Goal: Transaction & Acquisition: Purchase product/service

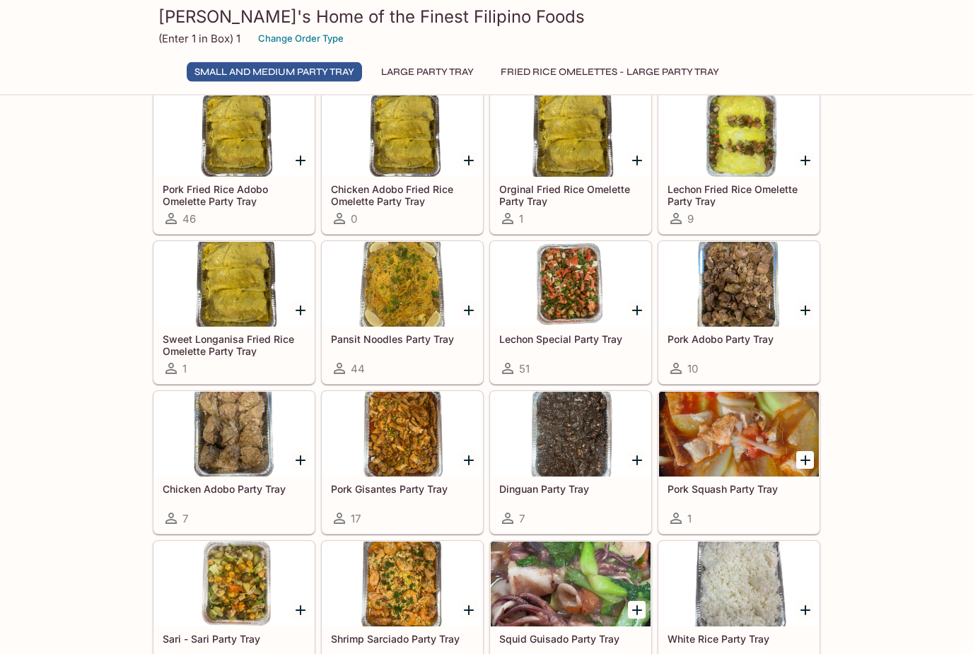
scroll to position [133, 0]
click at [461, 311] on icon "Add Pansit Noodles Party Tray" at bounding box center [469, 310] width 17 height 17
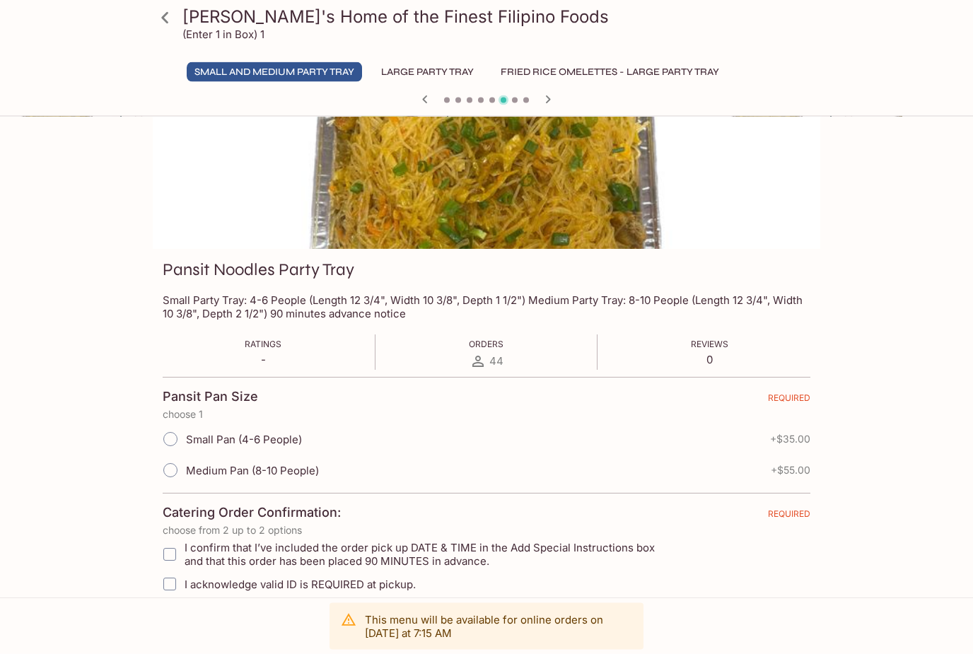
scroll to position [62, 0]
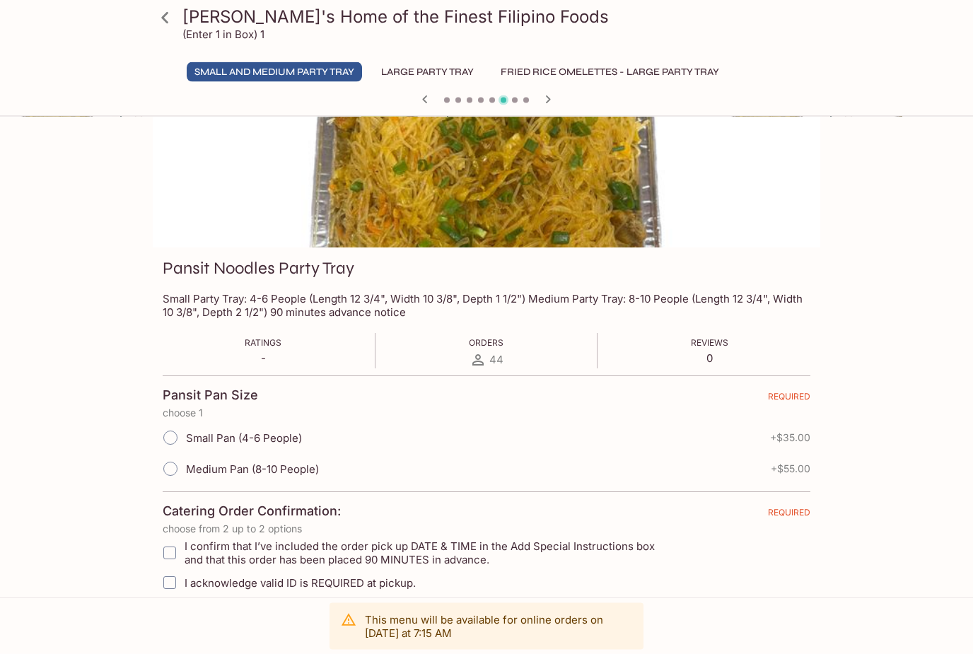
click at [182, 469] on input "Medium Pan (8-10 People)" at bounding box center [171, 470] width 30 height 30
radio input "true"
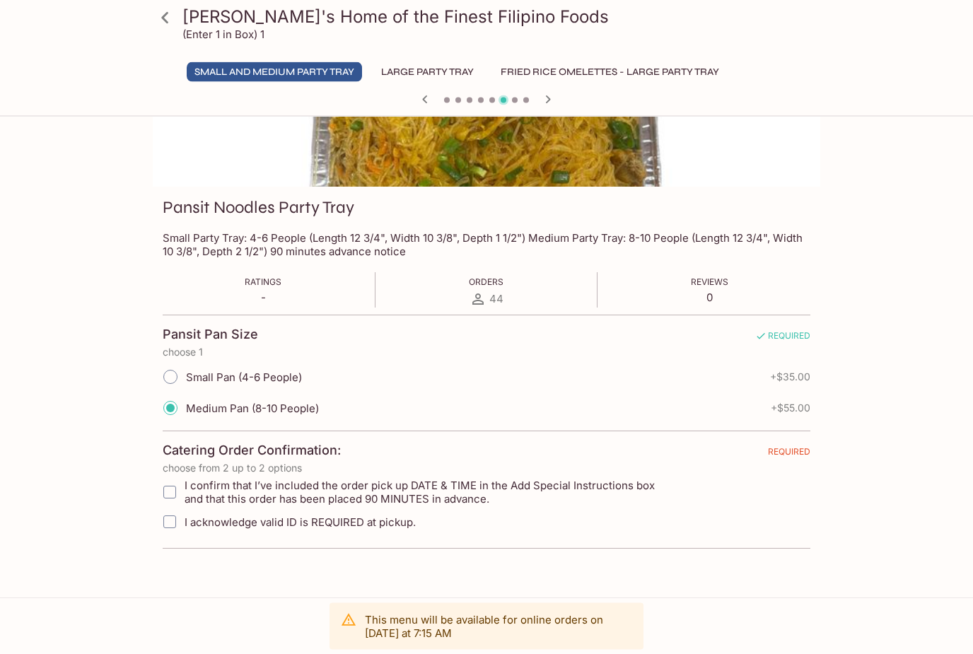
scroll to position [123, 0]
click at [169, 494] on input "I confirm that I’ve included the order pick up DATE & TIME in the Add Special I…" at bounding box center [170, 492] width 28 height 28
checkbox input "true"
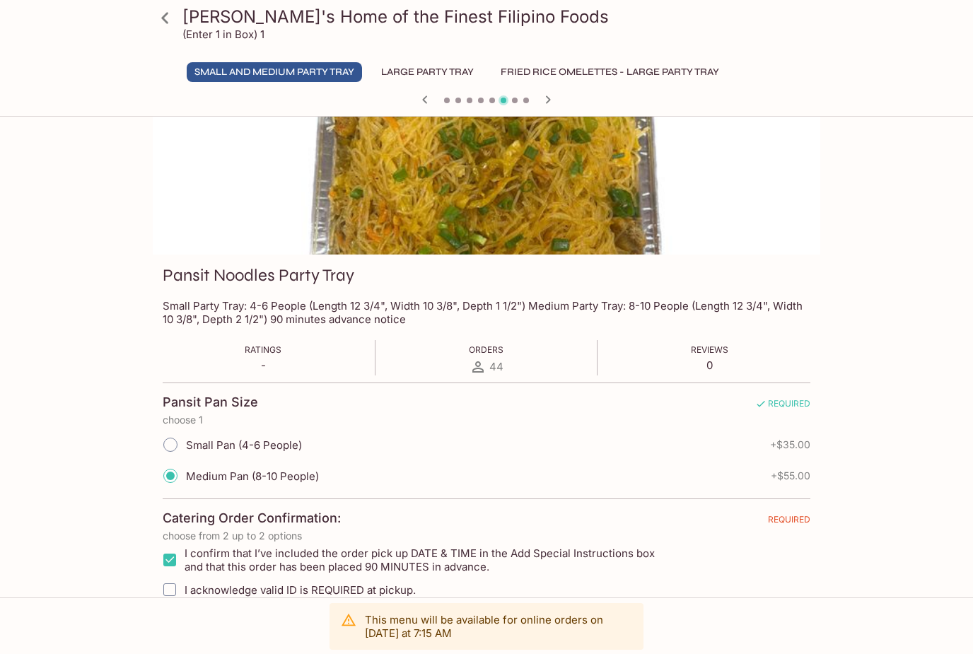
scroll to position [0, 0]
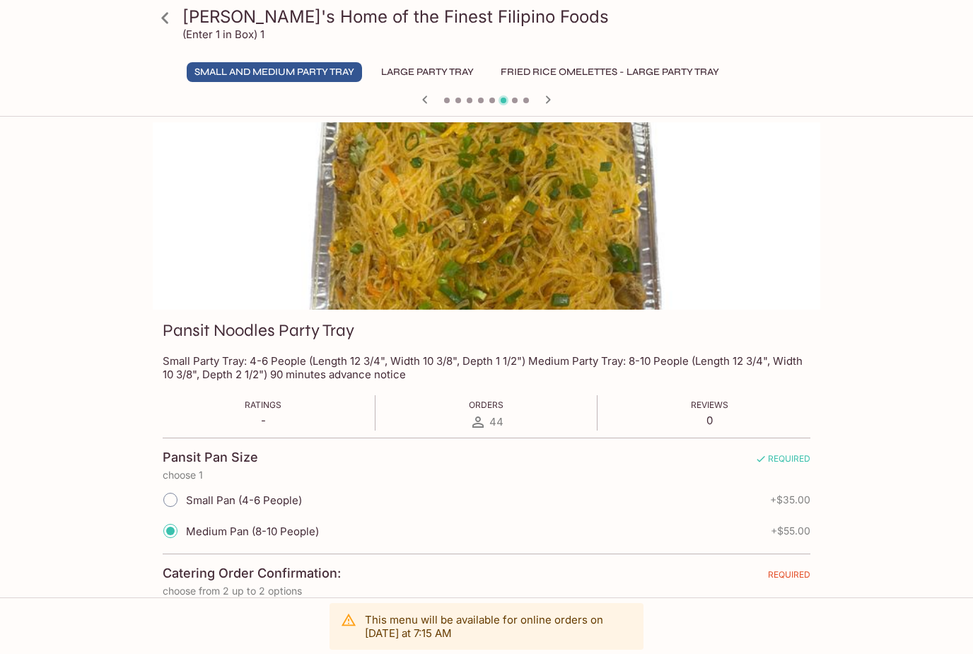
click at [169, 18] on icon at bounding box center [165, 18] width 25 height 25
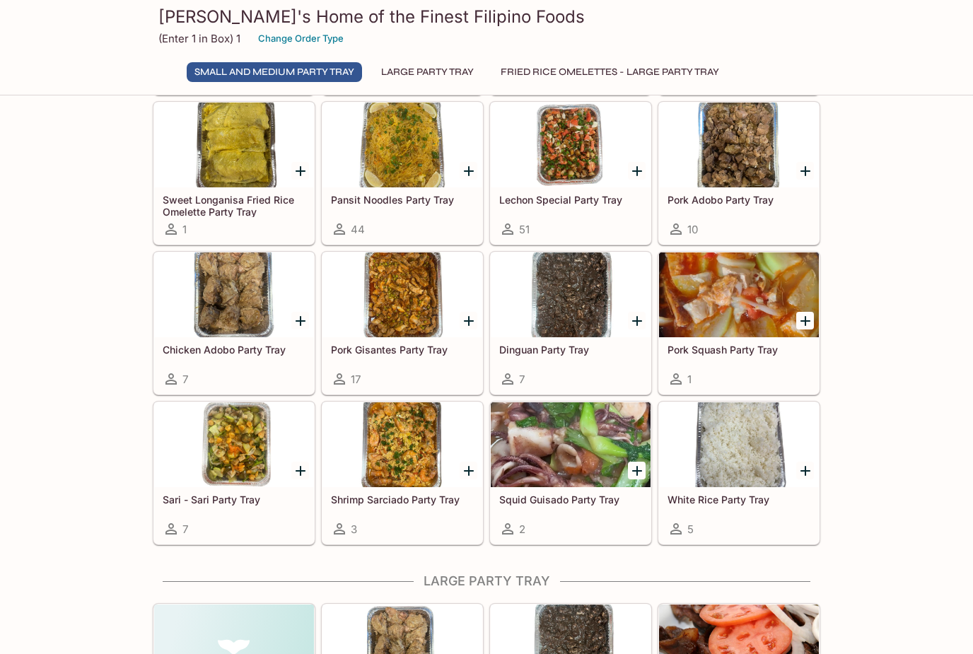
scroll to position [276, 0]
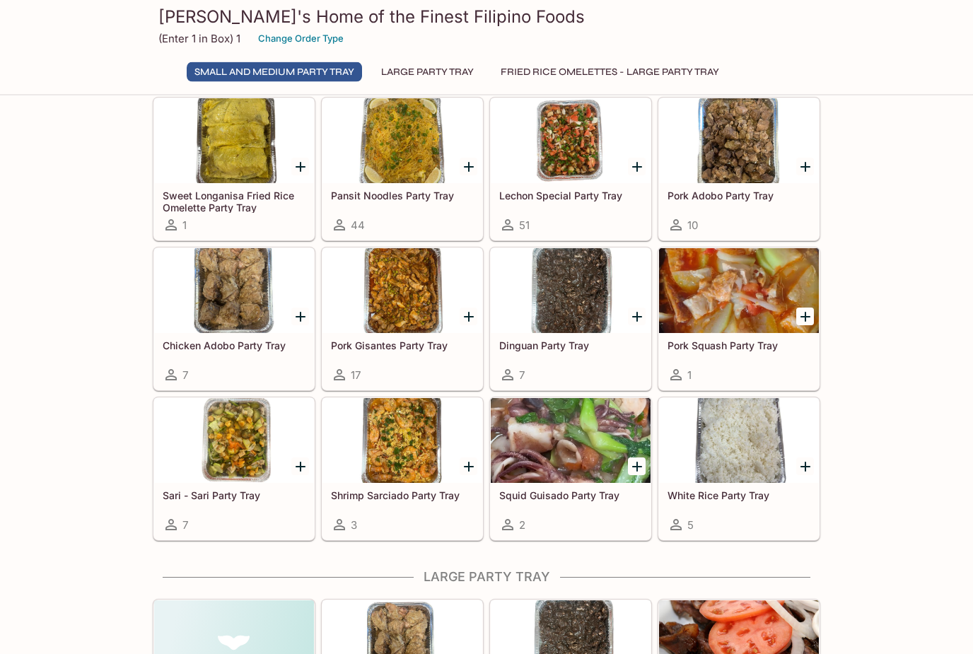
click at [807, 465] on icon "Add White Rice Party Tray" at bounding box center [805, 467] width 17 height 17
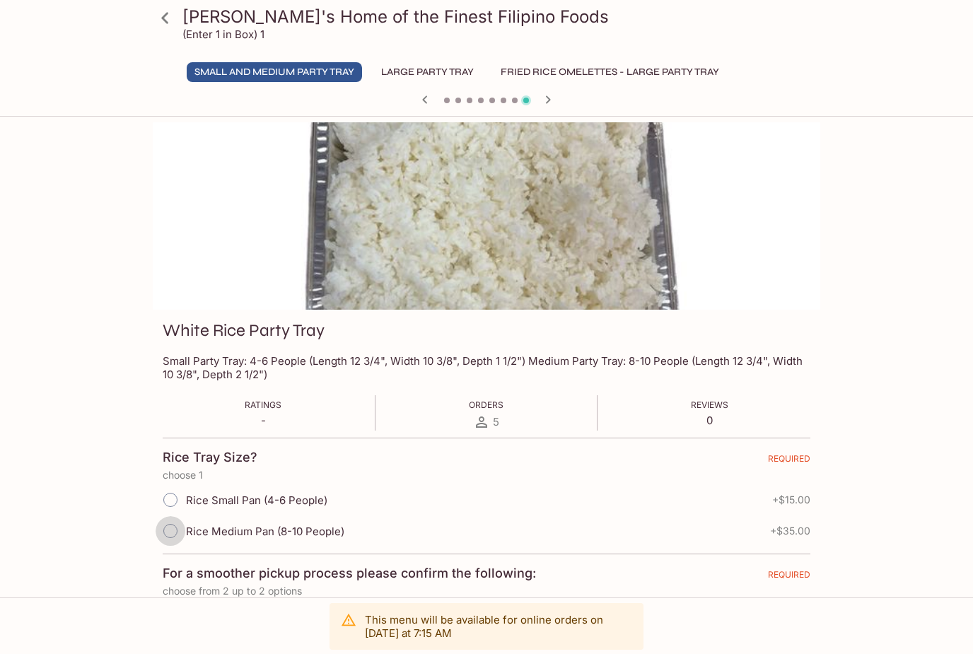
click at [178, 530] on input "Rice Medium Pan (8-10 People)" at bounding box center [171, 531] width 30 height 30
radio input "true"
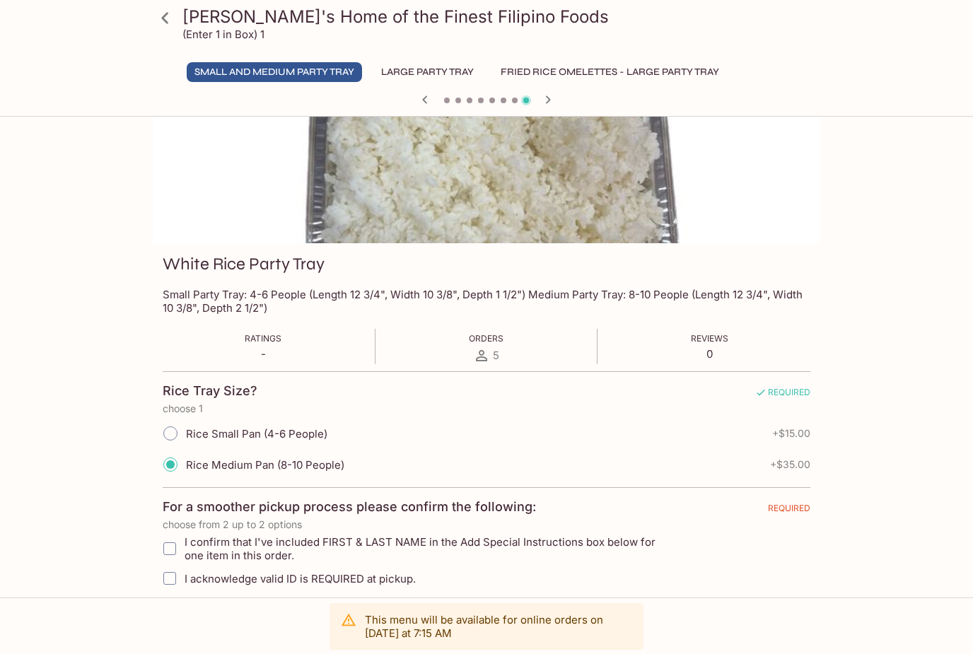
scroll to position [77, 0]
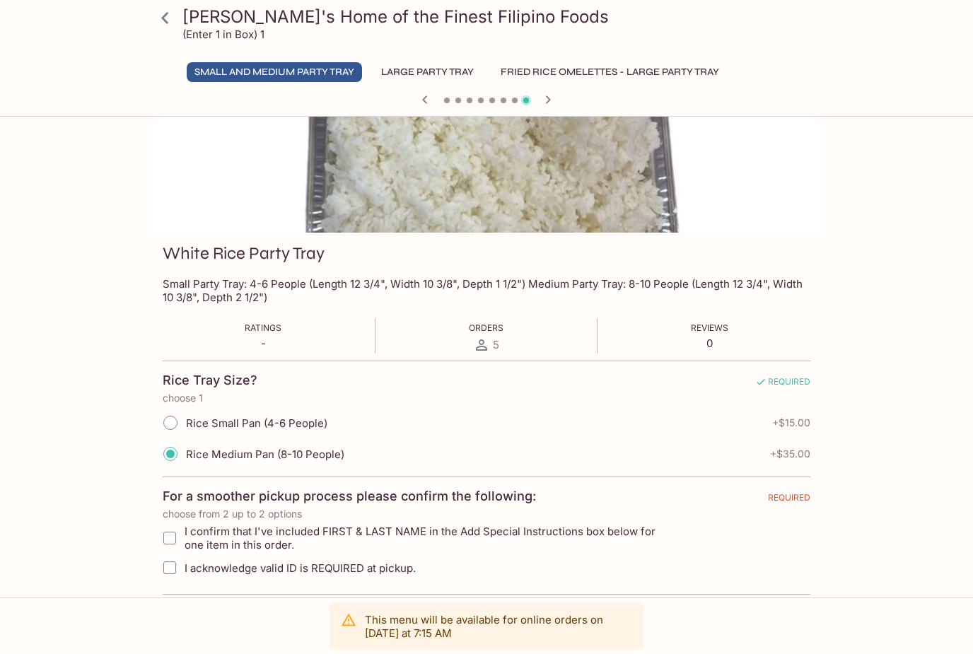
click at [175, 540] on input "I confirm that I've included FIRST & LAST NAME in the Add Special Instructions …" at bounding box center [170, 538] width 28 height 28
checkbox input "true"
click at [182, 555] on input "I acknowledge valid ID is REQUIRED at pickup." at bounding box center [170, 568] width 28 height 28
click at [172, 557] on input "I acknowledge valid ID is REQUIRED at pickup." at bounding box center [170, 568] width 28 height 28
click at [171, 557] on input "I acknowledge valid ID is REQUIRED at pickup." at bounding box center [170, 568] width 28 height 28
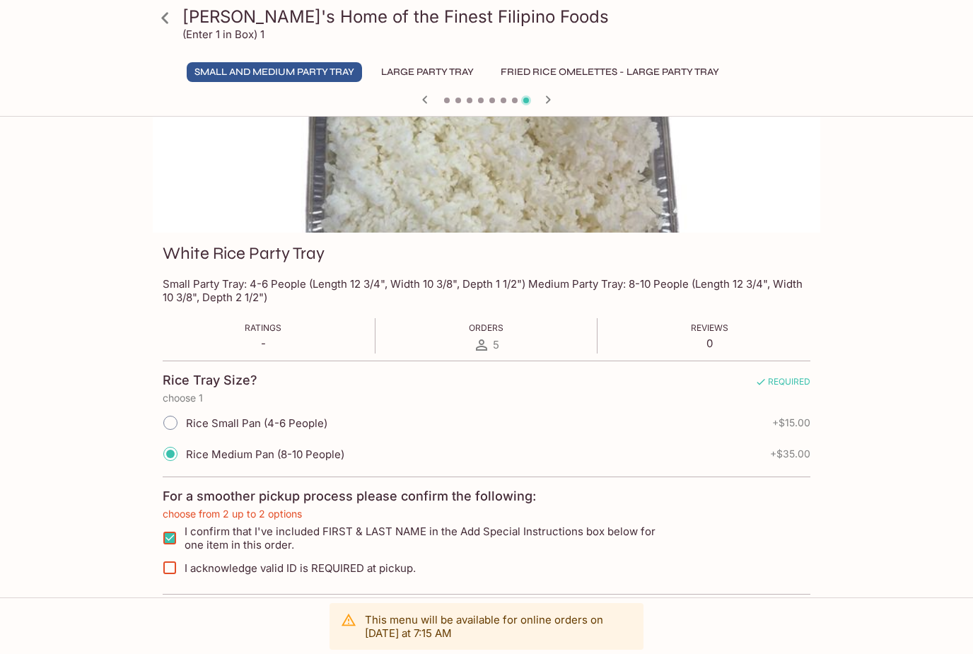
checkbox input "true"
click at [170, 12] on icon at bounding box center [165, 18] width 25 height 25
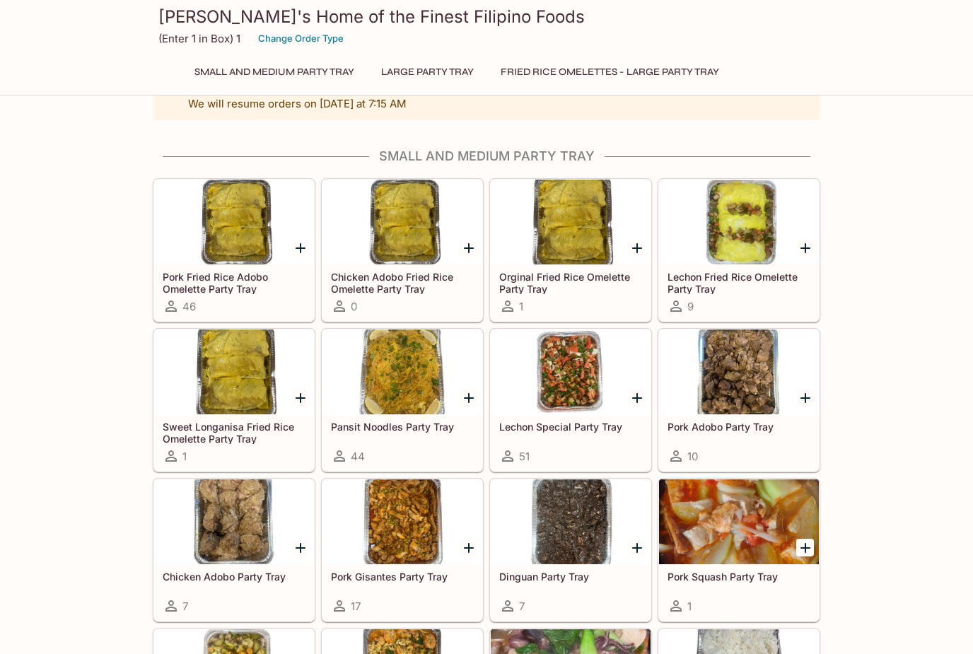
scroll to position [56, 0]
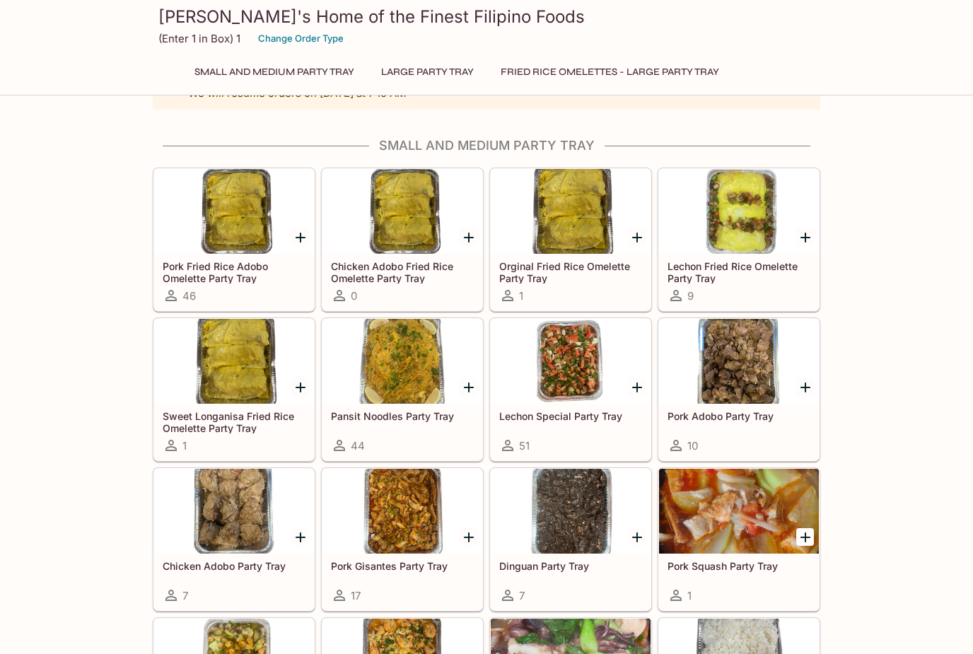
click at [235, 228] on div at bounding box center [234, 211] width 160 height 85
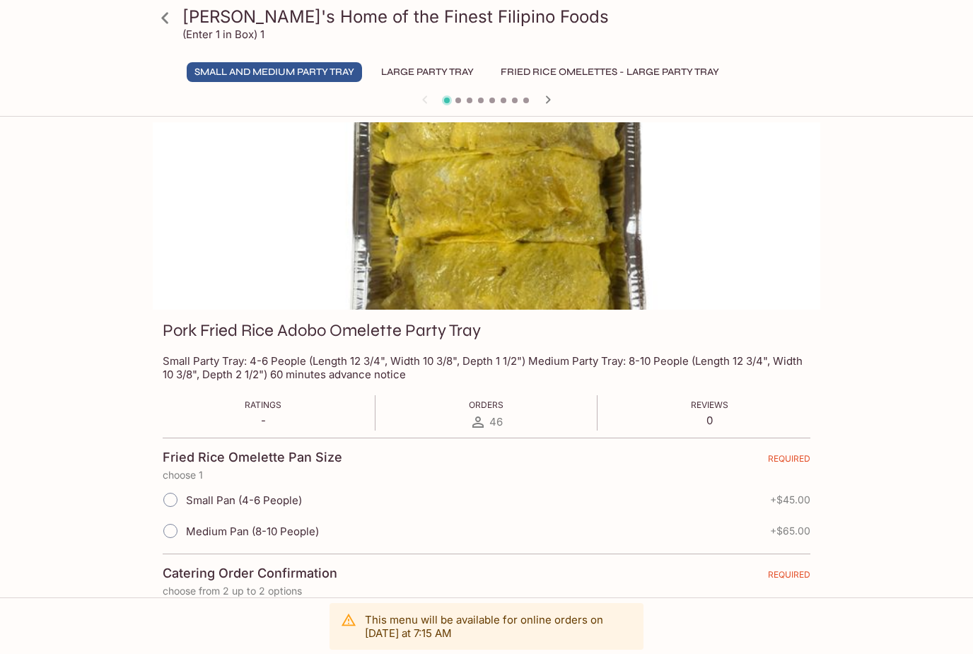
click at [180, 526] on input "Medium Pan (8-10 People)" at bounding box center [171, 531] width 30 height 30
radio input "true"
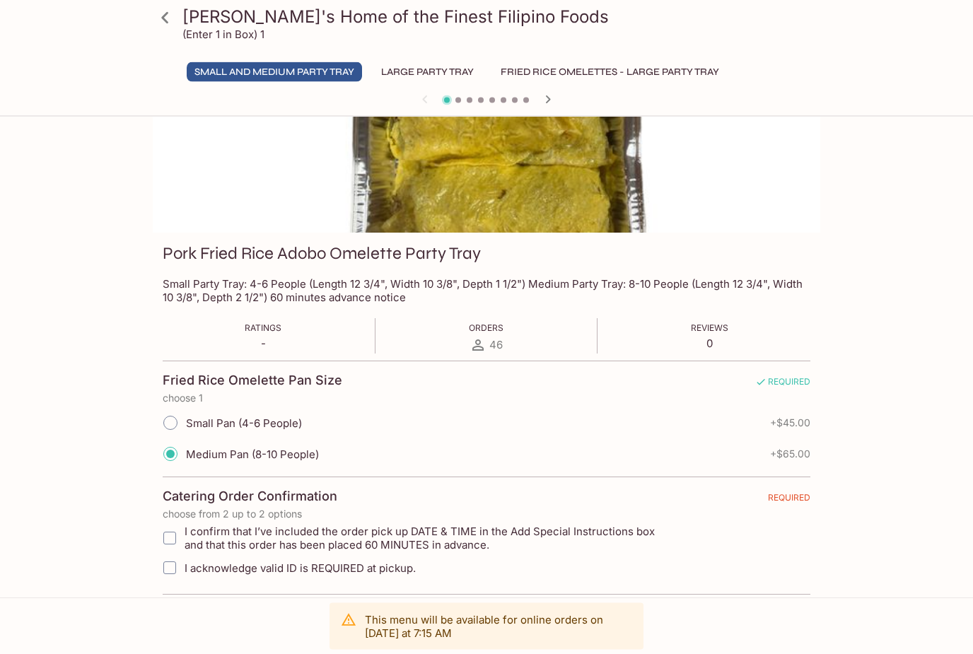
scroll to position [77, 0]
click at [168, 572] on input "I acknowledge valid ID is REQUIRED at pickup." at bounding box center [170, 568] width 28 height 28
checkbox input "true"
click at [170, 541] on input "I confirm that I’ve included the order pick up DATE & TIME in the Add Special I…" at bounding box center [170, 538] width 28 height 28
checkbox input "true"
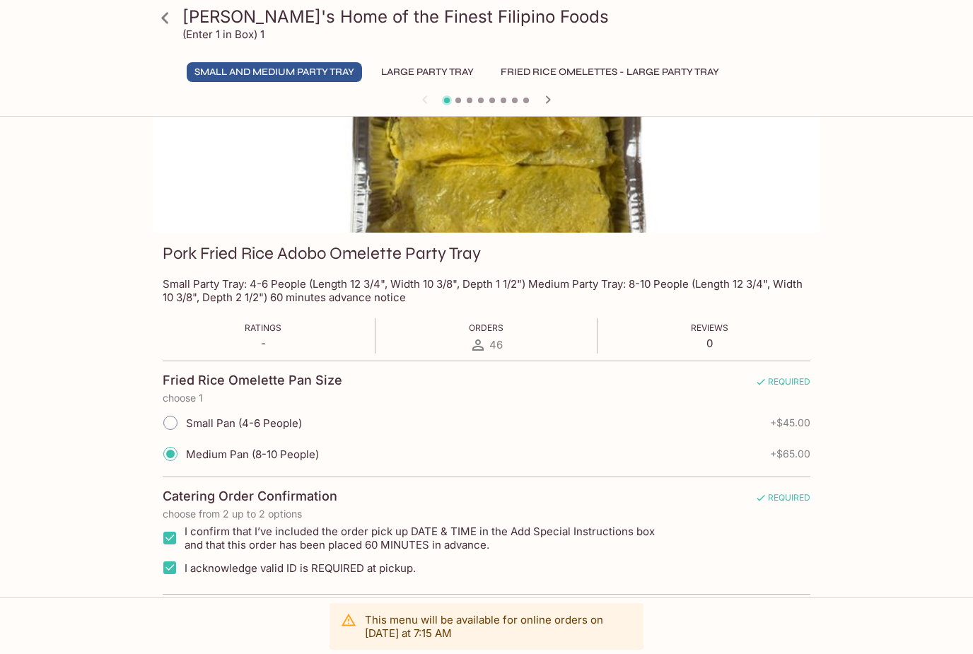
click at [192, 32] on p "(Enter 1 in Box) 1" at bounding box center [224, 34] width 82 height 13
click at [204, 35] on p "(Enter 1 in Box) 1" at bounding box center [224, 34] width 82 height 13
click at [166, 9] on icon at bounding box center [165, 18] width 25 height 25
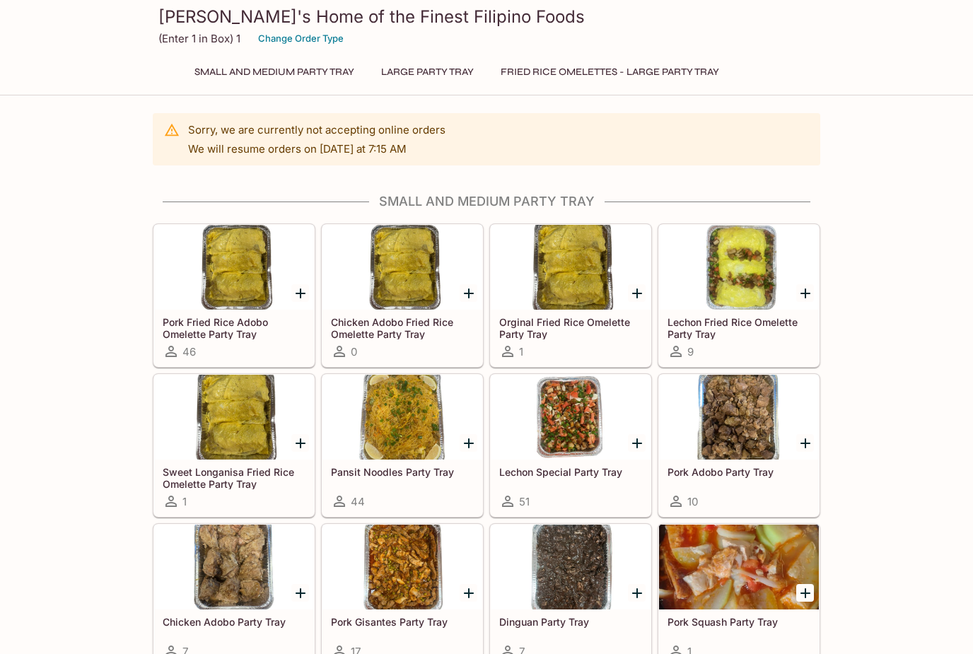
click at [211, 132] on p "Sorry, we are currently not accepting online orders" at bounding box center [316, 129] width 257 height 13
click at [704, 80] on button "Fried Rice Omelettes - Large Party Tray" at bounding box center [610, 72] width 234 height 20
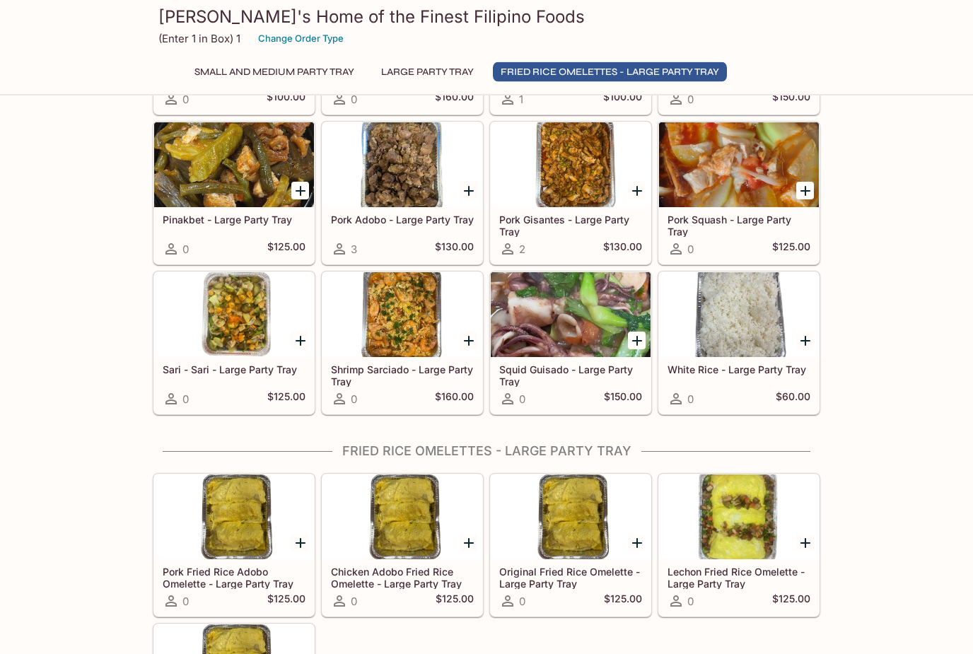
scroll to position [1318, 0]
